Goal: Transaction & Acquisition: Download file/media

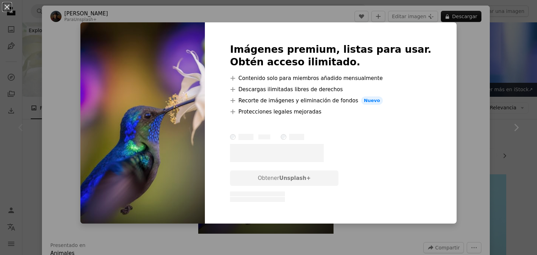
scroll to position [85, 0]
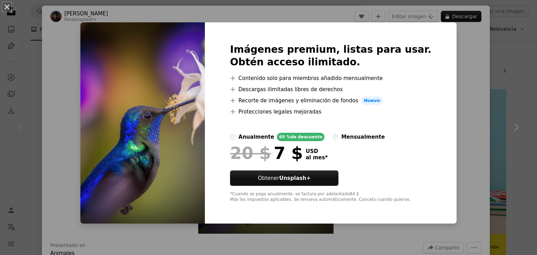
click at [448, 41] on div "An X shape Imágenes premium, listas para usar. Obtén acceso ilimitado. A plus s…" at bounding box center [268, 127] width 537 height 255
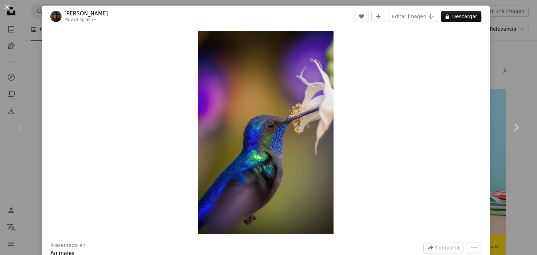
click at [20, 89] on div "An X shape Chevron left Chevron right [PERSON_NAME] Para Unsplash+ A heart A pl…" at bounding box center [268, 127] width 537 height 255
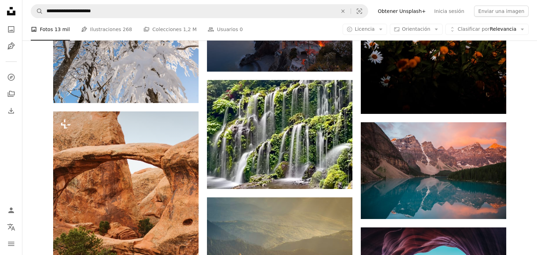
scroll to position [517, 0]
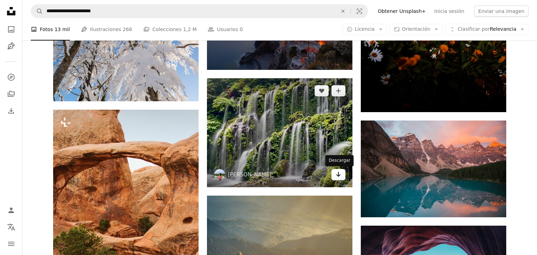
click at [336, 176] on icon "Arrow pointing down" at bounding box center [339, 174] width 6 height 8
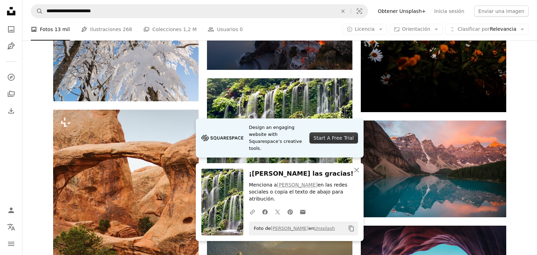
click at [325, 144] on div "Start A Free Trial" at bounding box center [333, 137] width 49 height 11
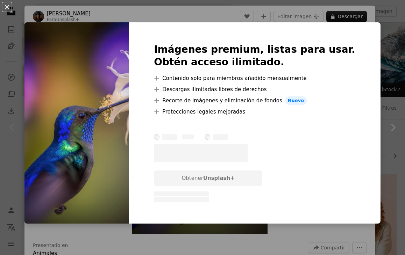
scroll to position [166, 0]
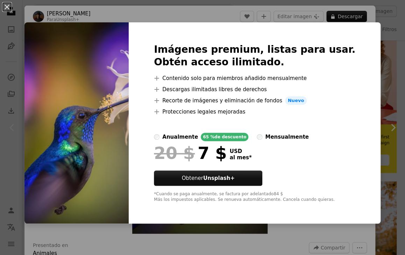
click at [385, 82] on div "An X shape Imágenes premium, listas para usar. Obtén acceso ilimitado. A plus s…" at bounding box center [202, 127] width 405 height 255
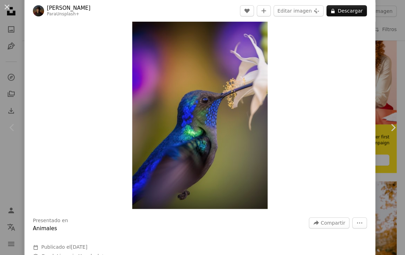
scroll to position [31, 0]
